Goal: Task Accomplishment & Management: Manage account settings

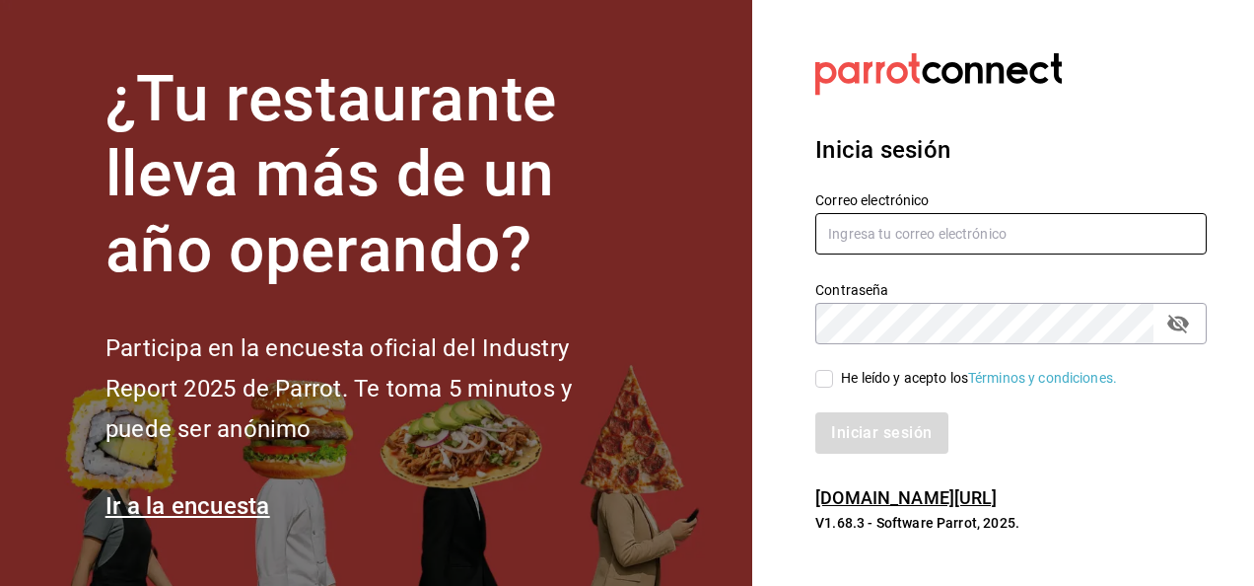
type input "restauranteflamingos.ad@gmail.com"
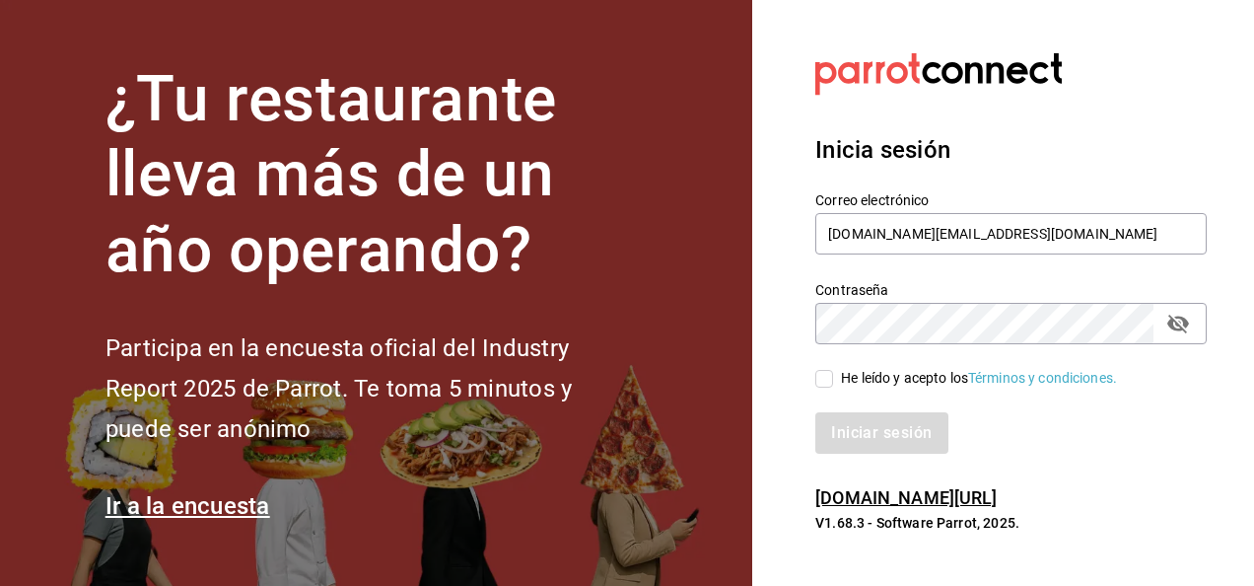
click at [824, 378] on input "He leído y acepto los Términos y condiciones." at bounding box center [824, 379] width 18 height 18
click at [819, 383] on input "He leído y acepto los Términos y condiciones." at bounding box center [824, 379] width 18 height 18
checkbox input "true"
click at [869, 428] on button "Iniciar sesión" at bounding box center [882, 432] width 134 height 41
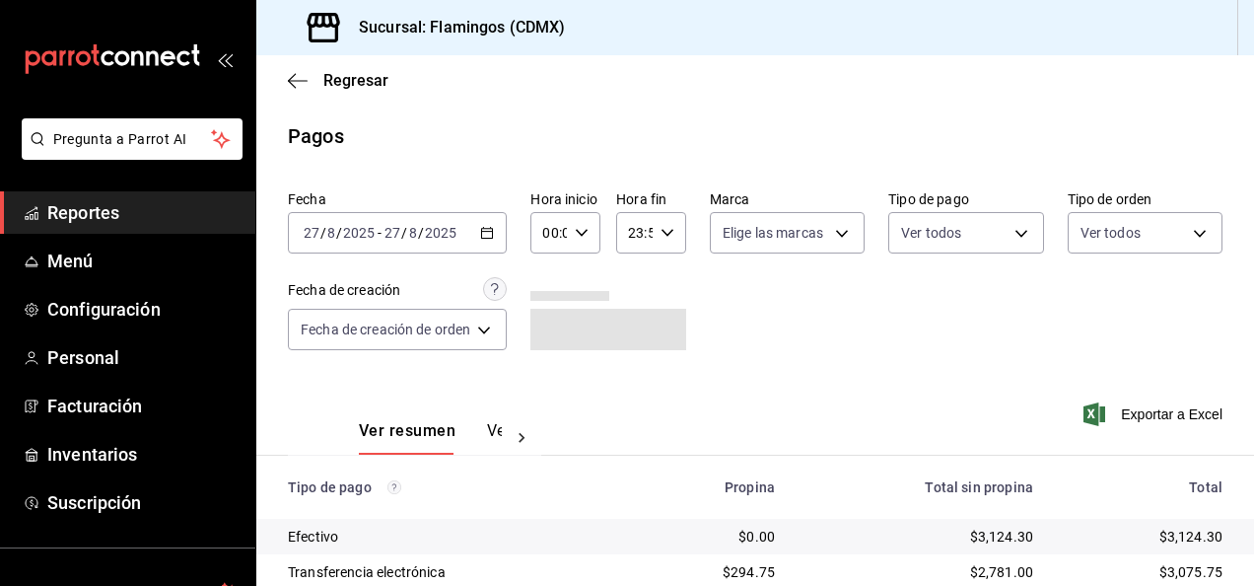
scroll to position [177, 0]
